Goal: Task Accomplishment & Management: Use online tool/utility

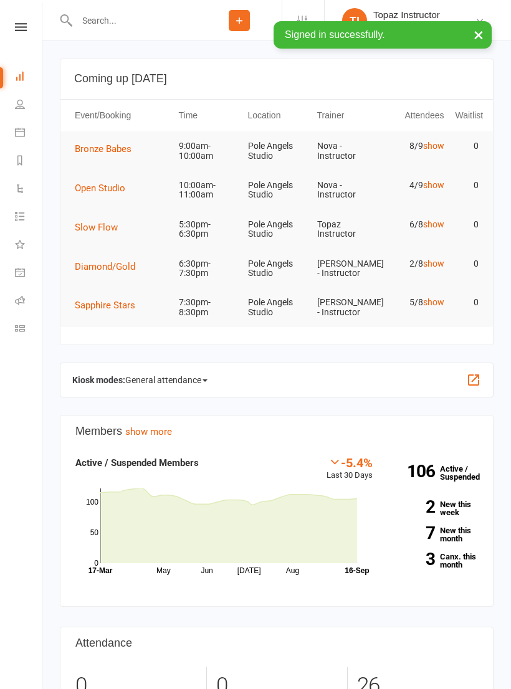
click at [102, 146] on span "Bronze Babes" at bounding box center [103, 148] width 57 height 11
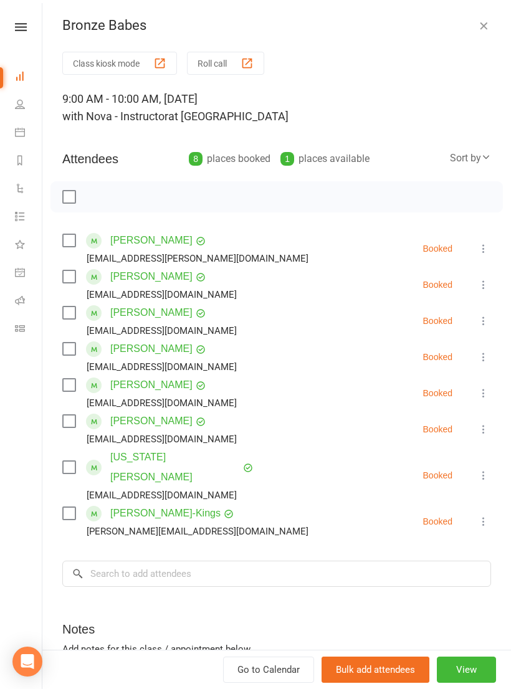
click at [213, 65] on button "Roll call" at bounding box center [225, 63] width 77 height 23
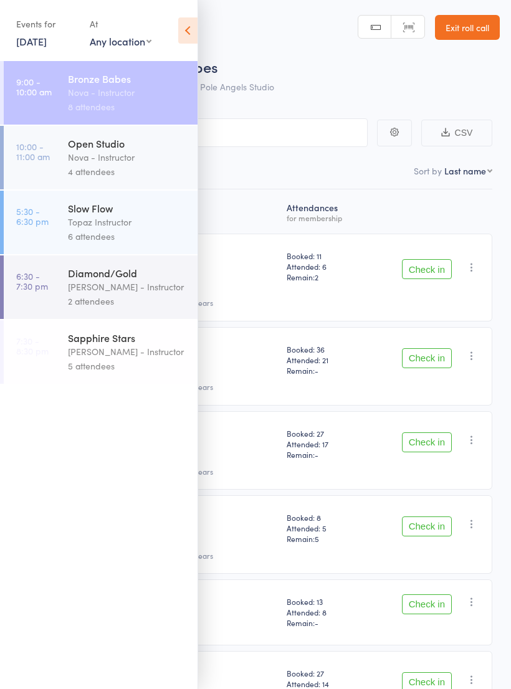
click at [196, 27] on icon at bounding box center [187, 30] width 19 height 26
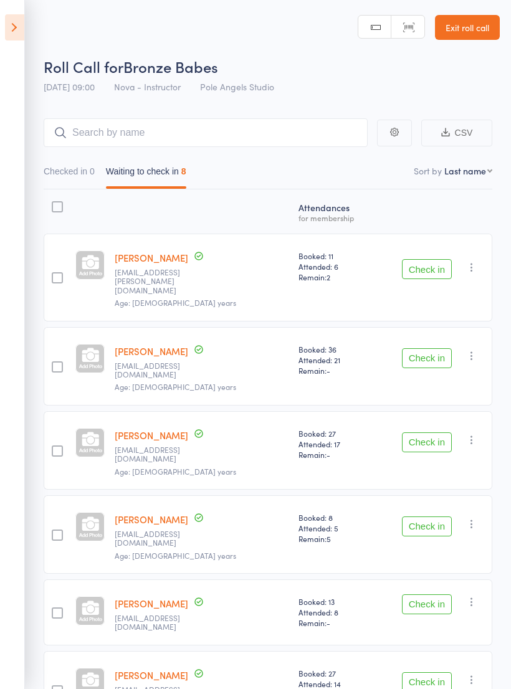
click at [417, 673] on button "Check in" at bounding box center [427, 683] width 50 height 20
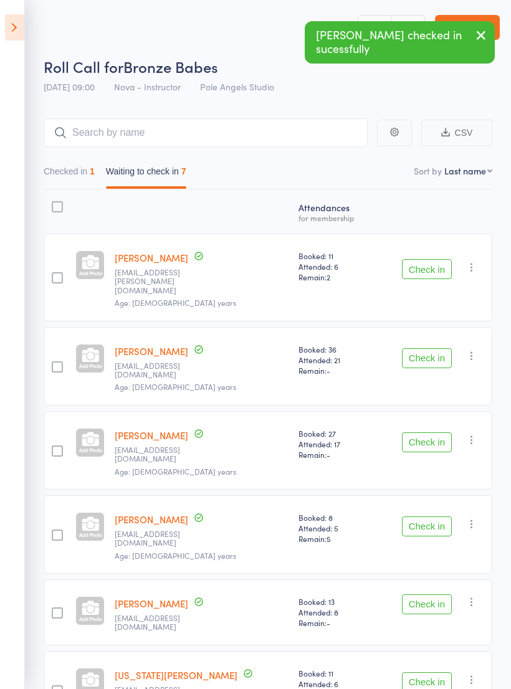
click at [416, 673] on button "Check in" at bounding box center [427, 683] width 50 height 20
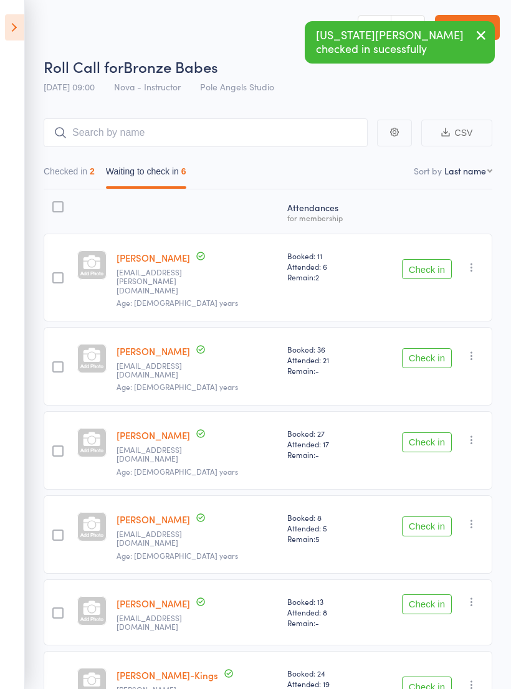
click at [428, 348] on button "Check in" at bounding box center [427, 358] width 50 height 20
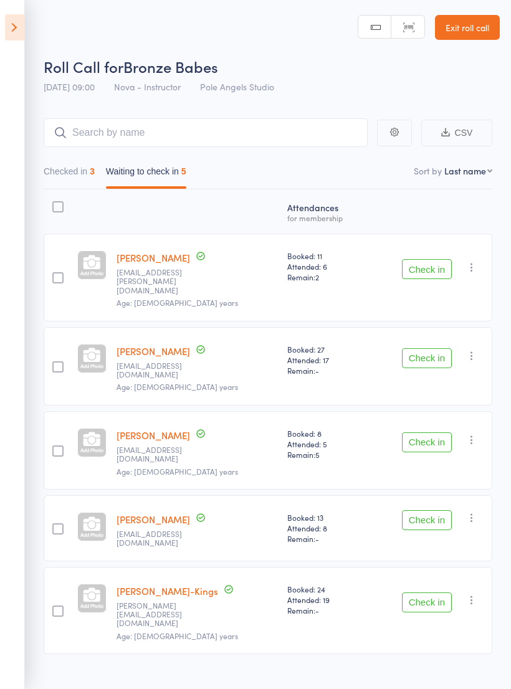
click at [403, 348] on button "Check in" at bounding box center [427, 358] width 50 height 20
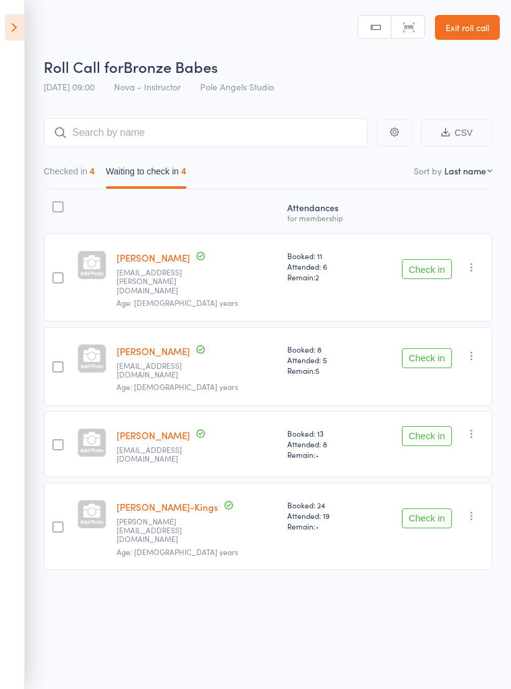
click at [416, 271] on button "Check in" at bounding box center [427, 269] width 50 height 20
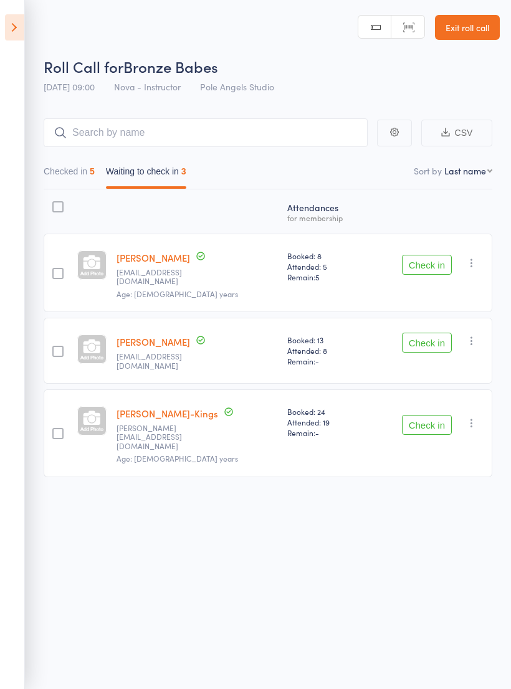
click at [425, 415] on button "Check in" at bounding box center [427, 425] width 50 height 20
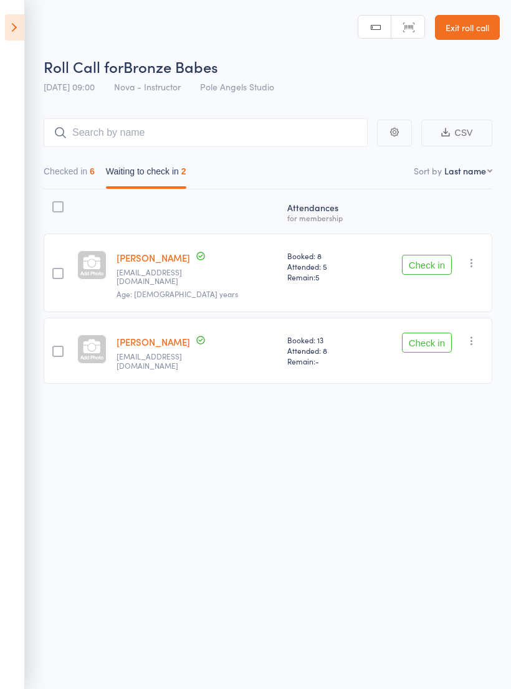
click at [429, 337] on button "Check in" at bounding box center [427, 343] width 50 height 20
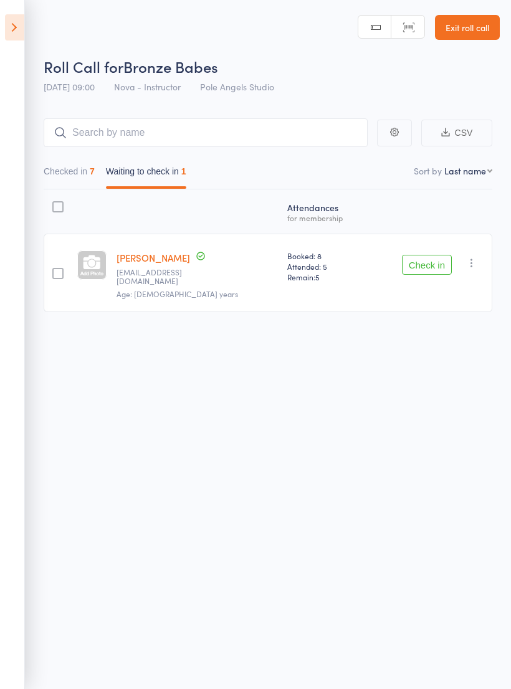
click at [436, 269] on button "Check in" at bounding box center [427, 265] width 50 height 20
click at [406, 256] on button "Check in" at bounding box center [427, 265] width 50 height 20
